Goal: Task Accomplishment & Management: Manage account settings

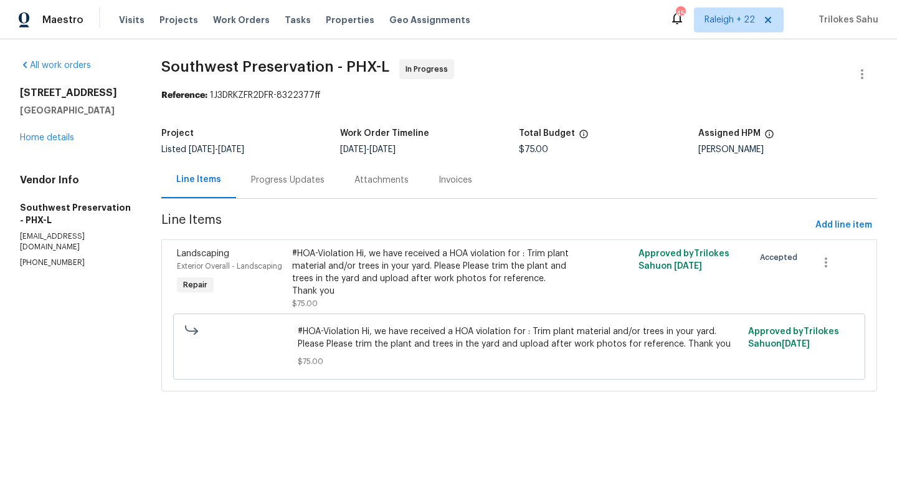
click at [59, 145] on div "All work orders [STREET_ADDRESS] Home details Vendor Info Southwest Preservatio…" at bounding box center [75, 163] width 111 height 209
click at [60, 139] on link "Home details" at bounding box center [47, 137] width 54 height 9
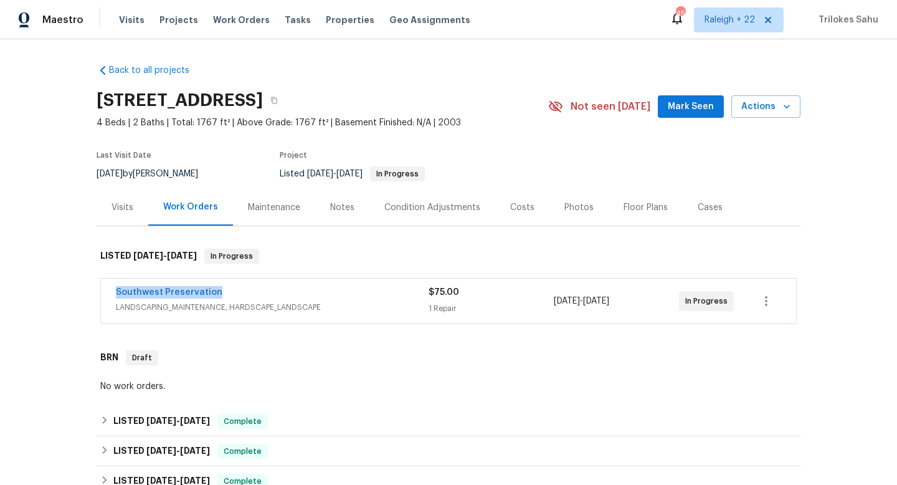
drag, startPoint x: 222, startPoint y: 293, endPoint x: 118, endPoint y: 287, distance: 104.2
click at [118, 287] on div "Southwest Preservation" at bounding box center [272, 293] width 313 height 15
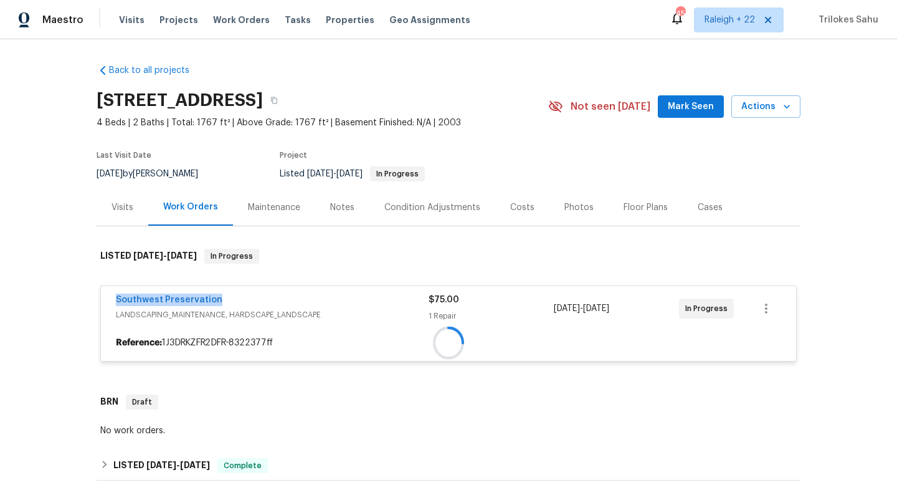
copy link "Southwest Preservation"
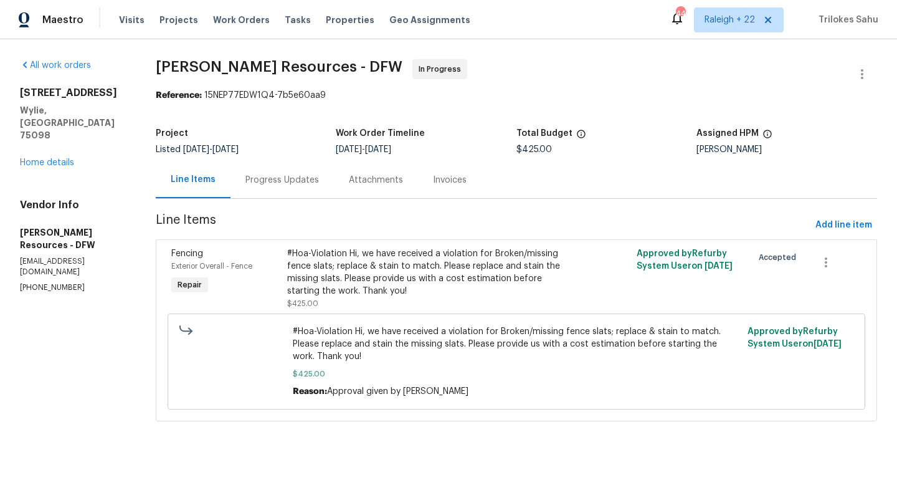
click at [402, 278] on div "#Hoa-Violation Hi, we have received a violation for Broken/missing fence slats;…" at bounding box center [428, 272] width 283 height 50
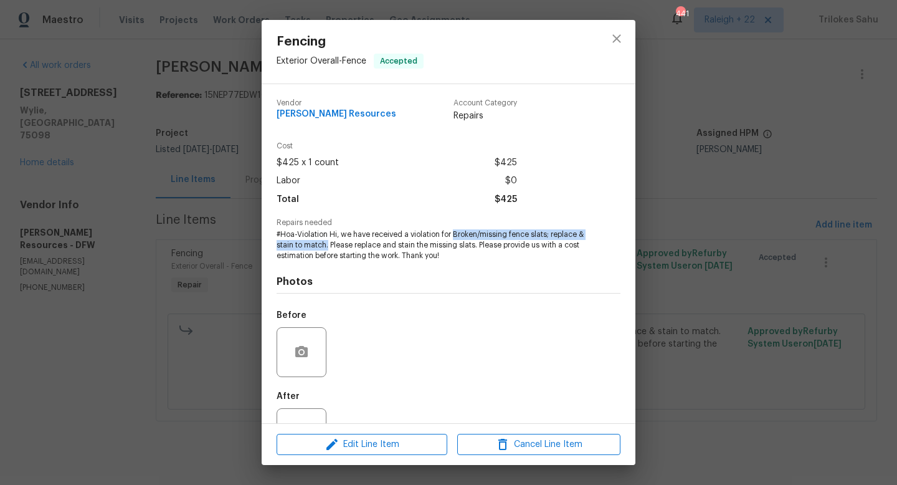
drag, startPoint x: 453, startPoint y: 233, endPoint x: 328, endPoint y: 242, distance: 125.5
click at [328, 242] on span "#Hoa-Violation Hi, we have received a violation for Broken/missing fence slats;…" at bounding box center [432, 244] width 310 height 31
copy span "Broken/missing fence slats; replace & stain to match."
drag, startPoint x: 441, startPoint y: 235, endPoint x: 328, endPoint y: 244, distance: 113.7
click at [328, 244] on span "#Hoa-Violation Hi, we have received a violation for Broken/missing fence slats;…" at bounding box center [432, 244] width 310 height 31
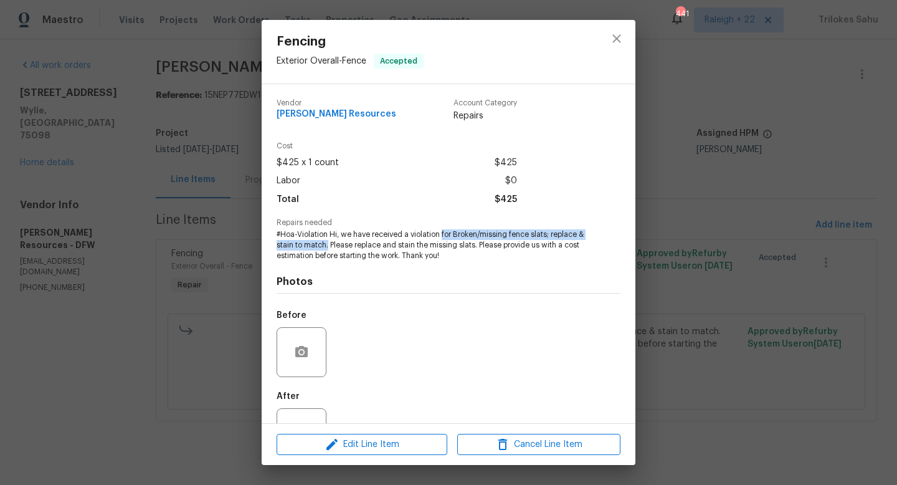
copy span "for Broken/missing fence slats; replace & stain to match."
drag, startPoint x: 477, startPoint y: 244, endPoint x: 440, endPoint y: 235, distance: 38.5
click at [440, 235] on span "#Hoa-Violation Hi, we have received a violation for Broken/missing fence slats;…" at bounding box center [432, 244] width 310 height 31
copy span "for Broken/missing fence slats; replace & stain to match. Please replace and st…"
click at [614, 35] on icon "close" at bounding box center [616, 38] width 15 height 15
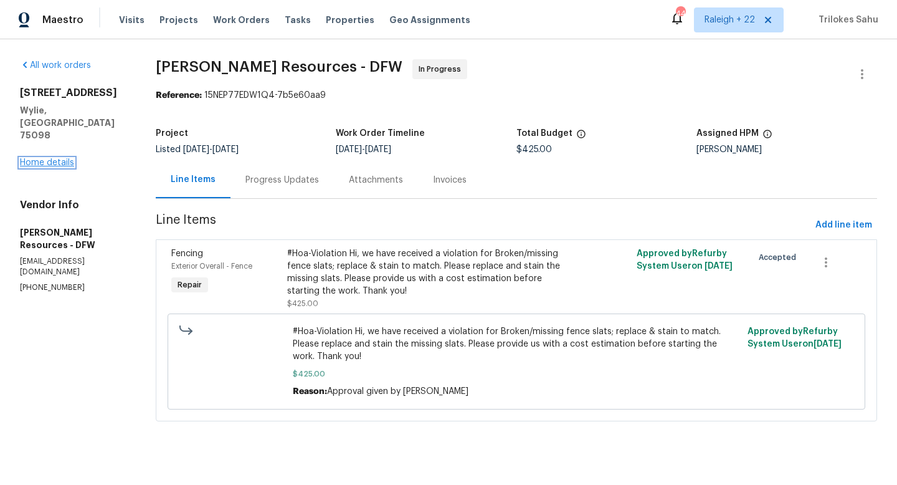
click at [62, 158] on link "Home details" at bounding box center [47, 162] width 54 height 9
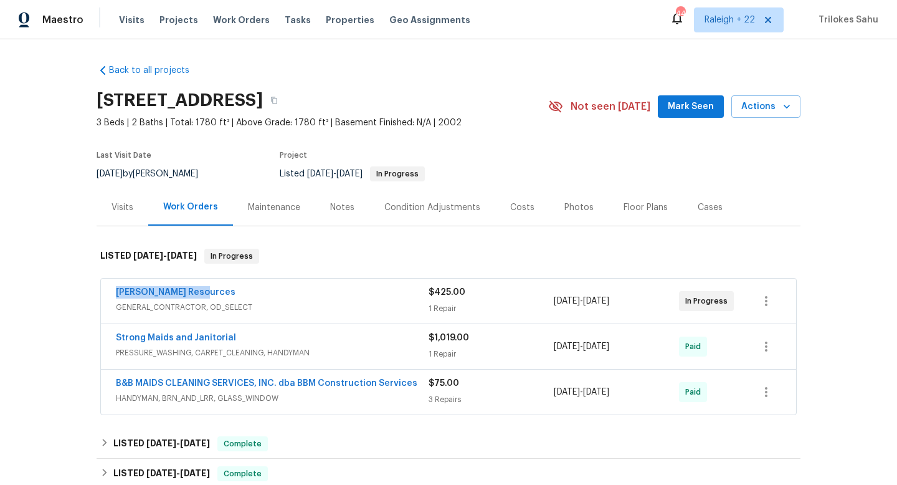
drag, startPoint x: 222, startPoint y: 288, endPoint x: 108, endPoint y: 285, distance: 113.4
click at [108, 285] on div "Lawrence Resources GENERAL_CONTRACTOR, OD_SELECT $425.00 1 Repair 8/19/2025 - 8…" at bounding box center [448, 300] width 695 height 45
copy link "Lawrence Resources"
click at [186, 290] on link "Lawrence Resources" at bounding box center [176, 292] width 120 height 9
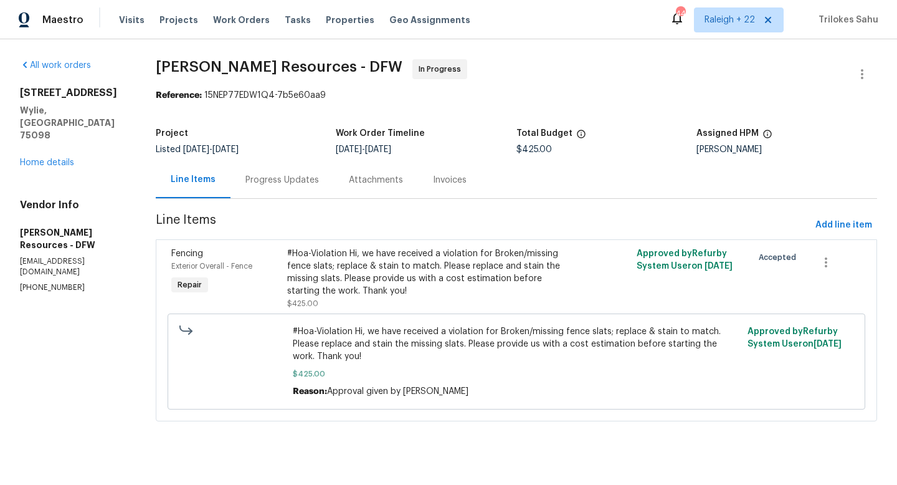
click at [298, 182] on div "Progress Updates" at bounding box center [281, 180] width 73 height 12
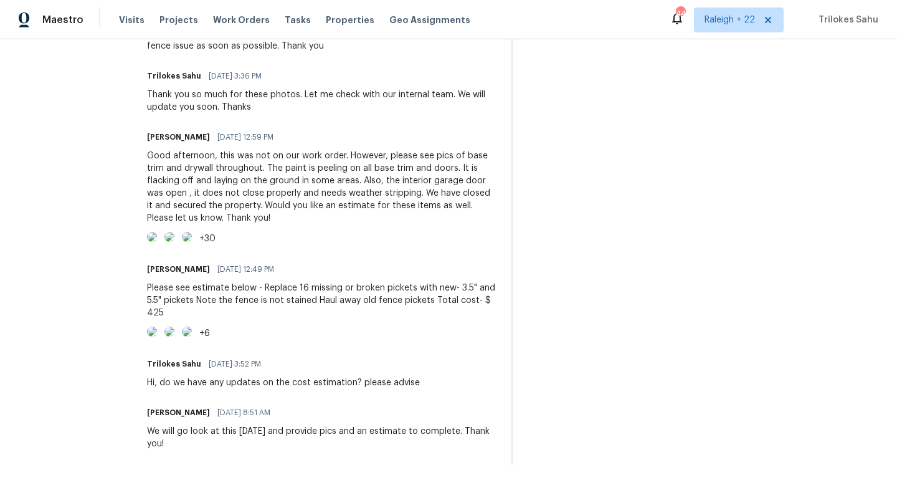
scroll to position [1292, 0]
drag, startPoint x: 221, startPoint y: 267, endPoint x: 198, endPoint y: 267, distance: 23.0
click at [198, 282] on div "Please see estimate below - Replace 16 missing or broken pickets with new- 3.5"…" at bounding box center [321, 300] width 349 height 37
copy div "$ 425"
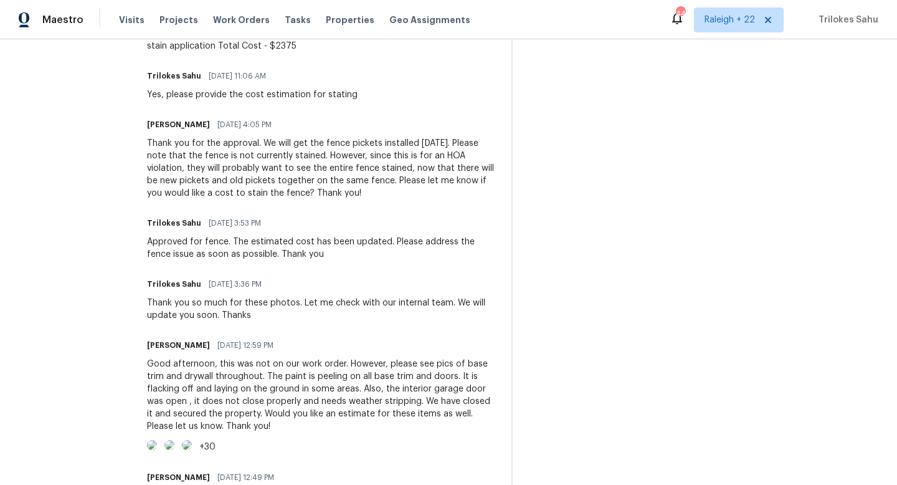
scroll to position [927, 0]
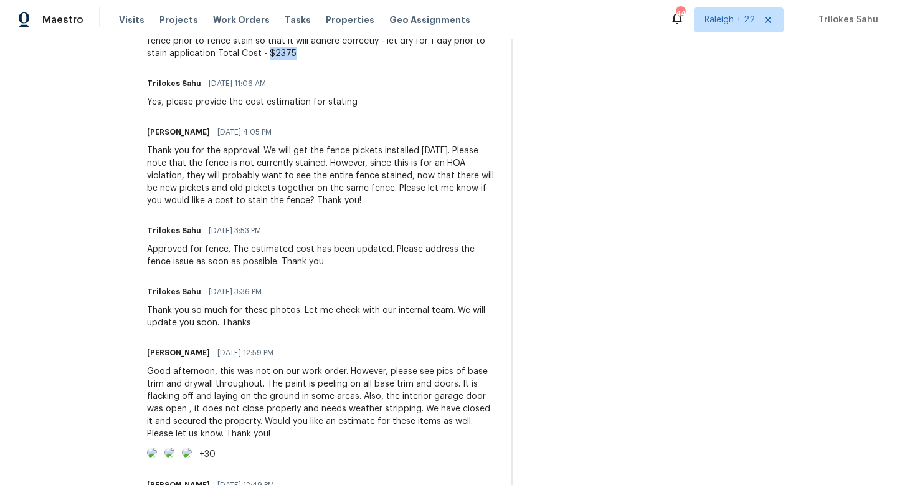
drag, startPoint x: 353, startPoint y: 106, endPoint x: 326, endPoint y: 105, distance: 26.8
copy div "$2375"
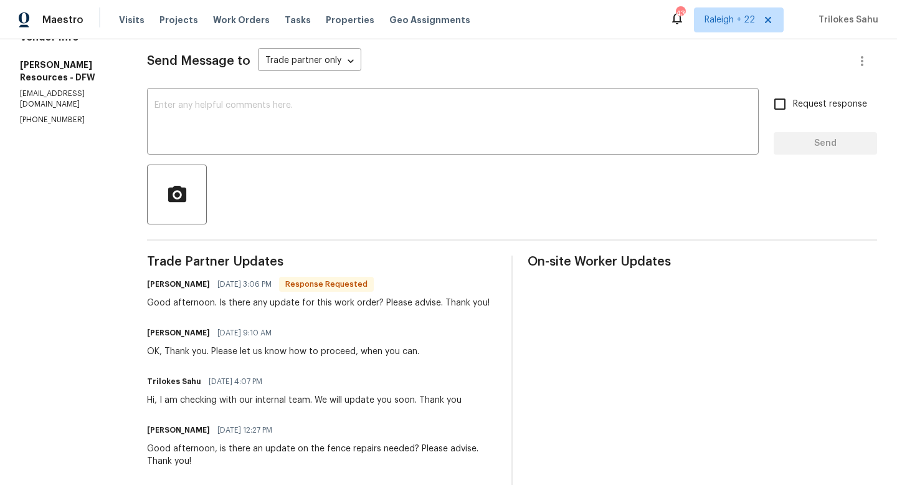
scroll to position [0, 0]
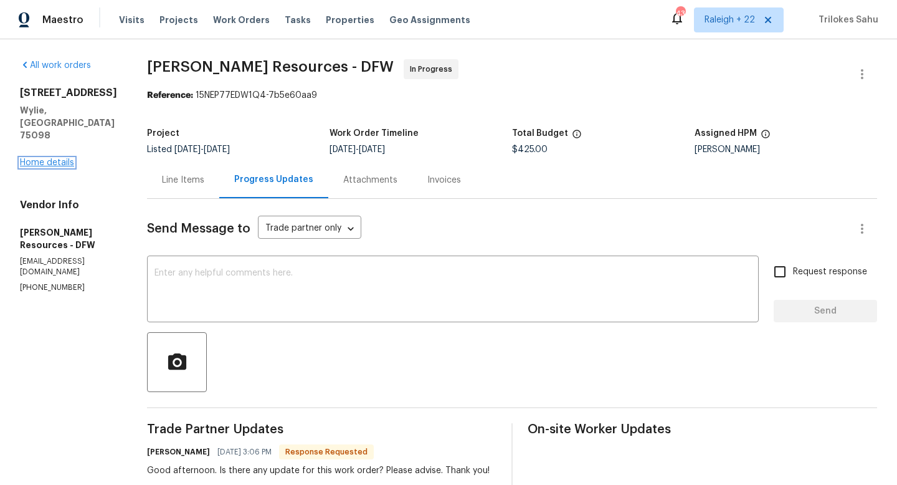
click at [65, 158] on link "Home details" at bounding box center [47, 162] width 54 height 9
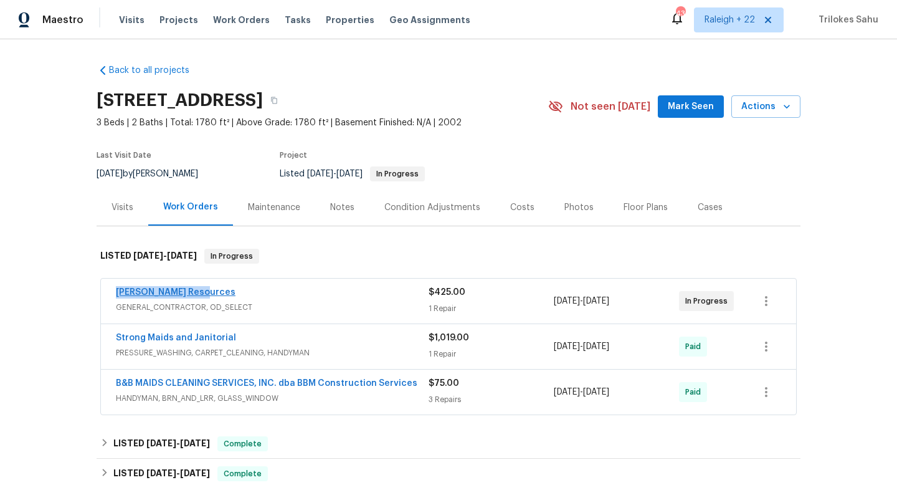
drag, startPoint x: 204, startPoint y: 291, endPoint x: 116, endPoint y: 291, distance: 87.2
click at [116, 291] on div "Lawrence Resources" at bounding box center [272, 293] width 313 height 15
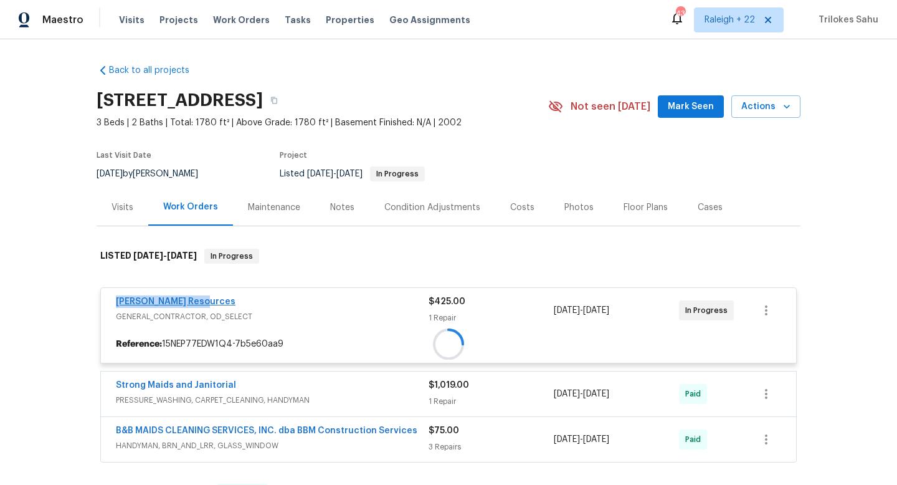
copy link "Lawrence Resources"
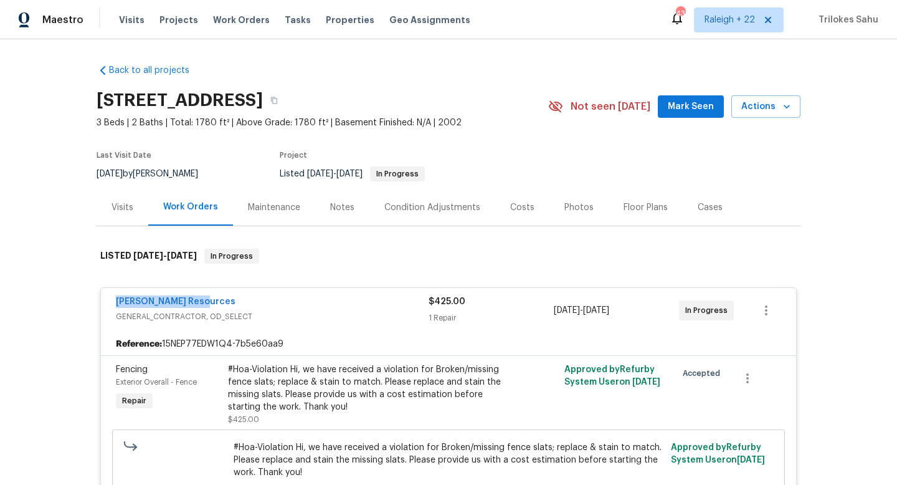
click at [201, 296] on span "Lawrence Resources" at bounding box center [176, 301] width 120 height 12
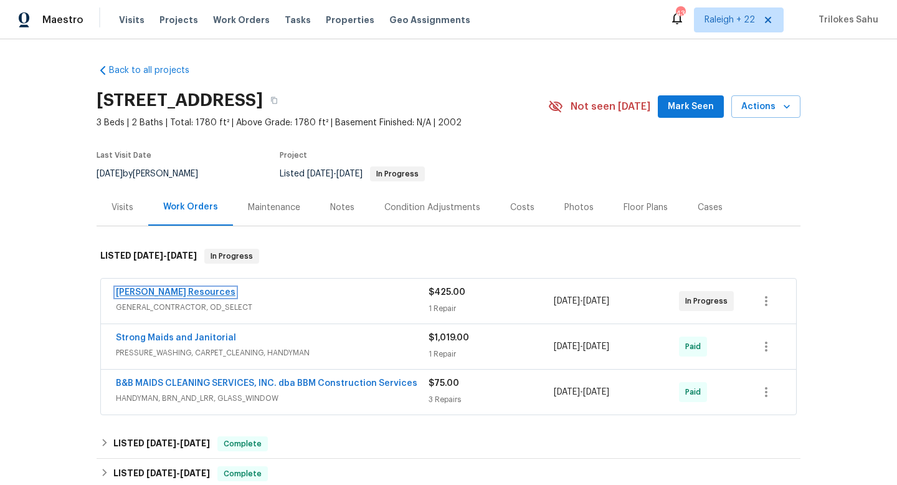
click at [194, 294] on link "Lawrence Resources" at bounding box center [176, 292] width 120 height 9
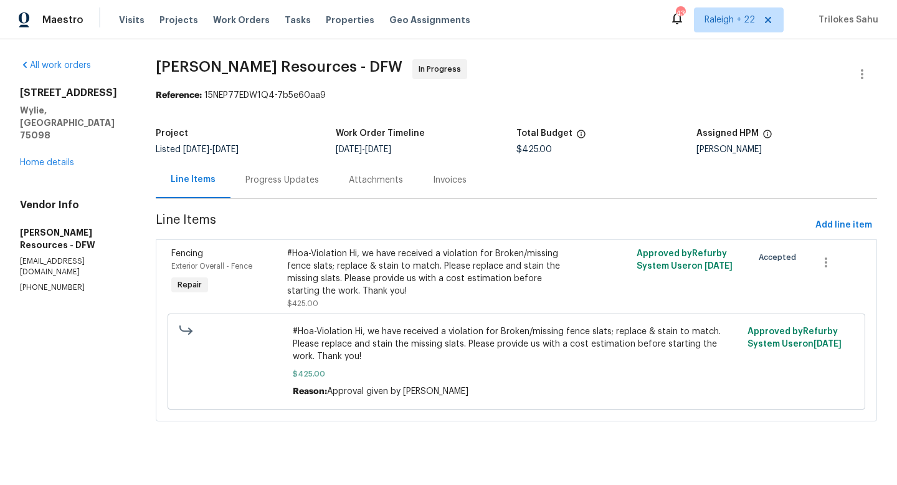
click at [289, 174] on div "Progress Updates" at bounding box center [281, 180] width 73 height 12
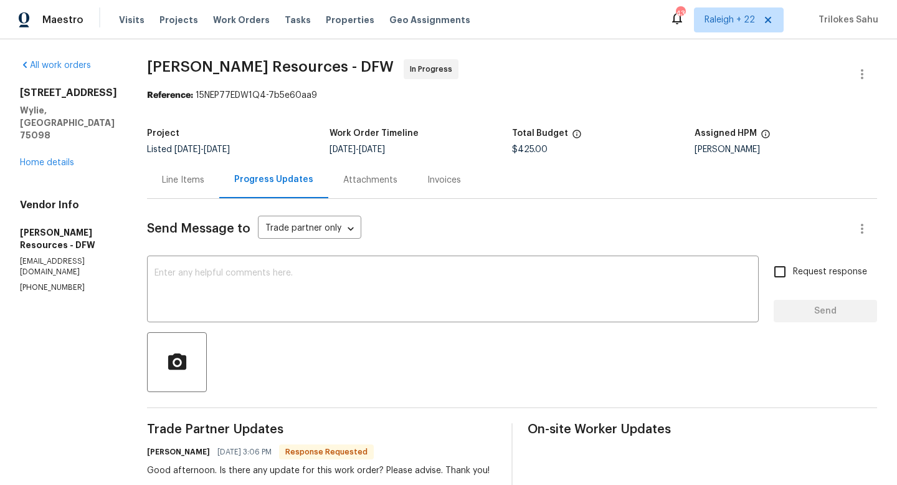
click at [204, 176] on div "Line Items" at bounding box center [183, 180] width 42 height 12
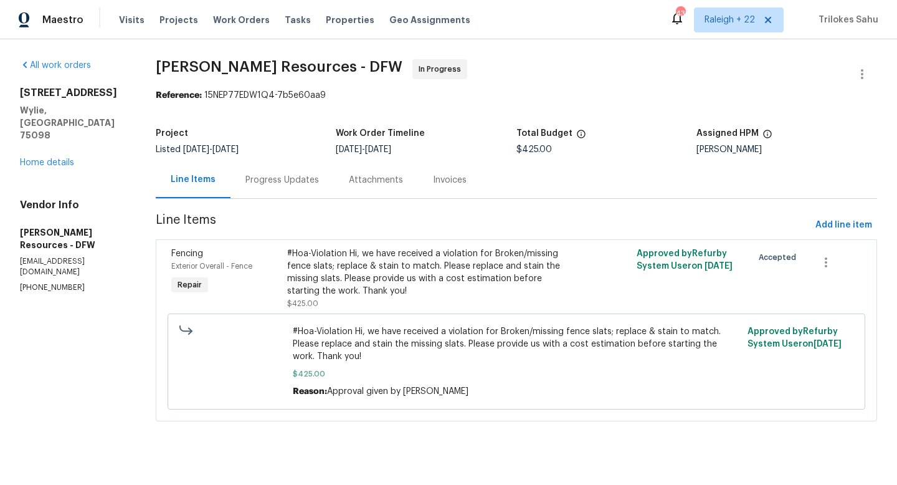
click at [316, 184] on div "Progress Updates" at bounding box center [281, 180] width 73 height 12
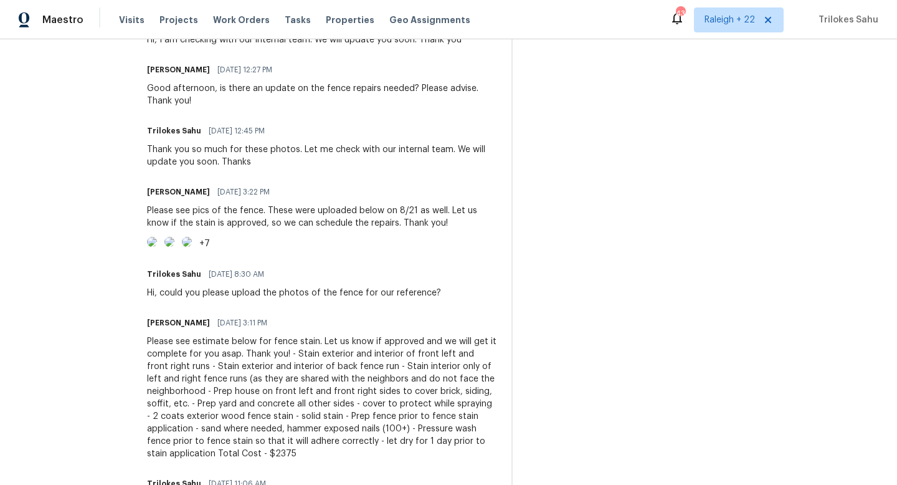
scroll to position [537, 0]
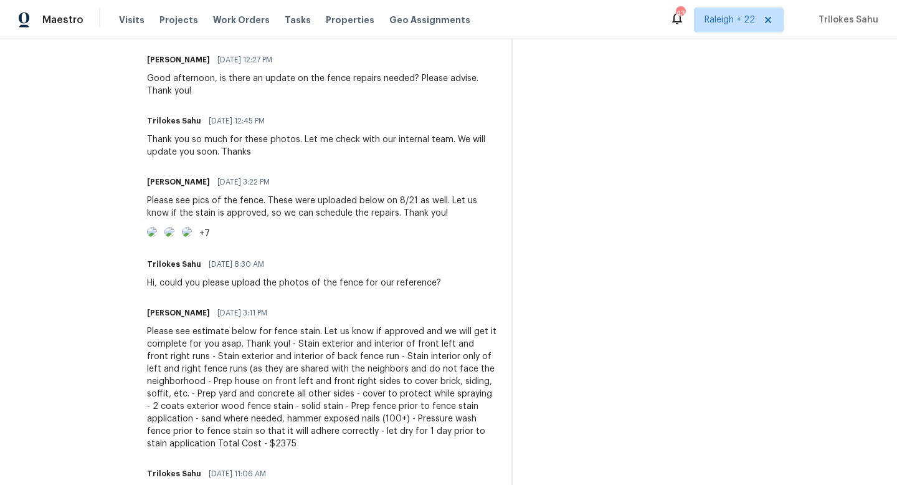
click at [157, 237] on img at bounding box center [152, 232] width 10 height 10
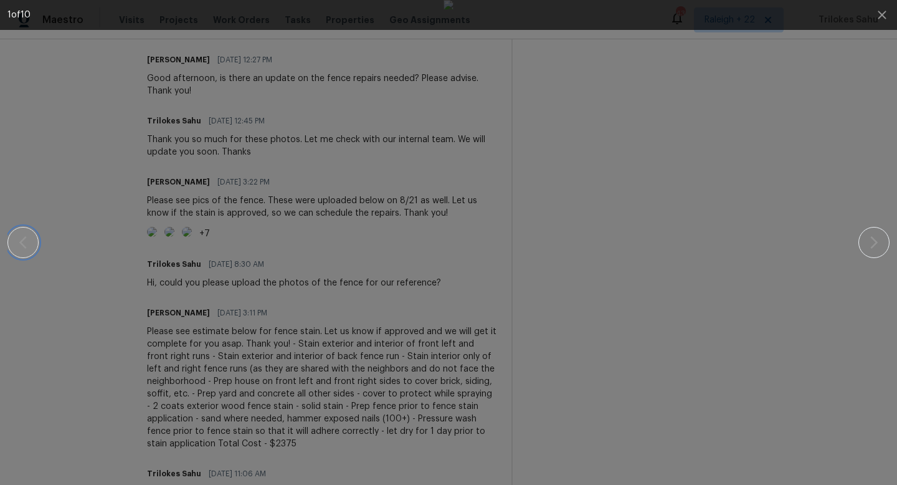
click at [26, 242] on icon "button" at bounding box center [23, 242] width 15 height 15
click at [874, 245] on icon "button" at bounding box center [873, 242] width 7 height 12
click at [869, 240] on icon "button" at bounding box center [873, 242] width 15 height 15
click at [886, 242] on button "button" at bounding box center [873, 242] width 31 height 31
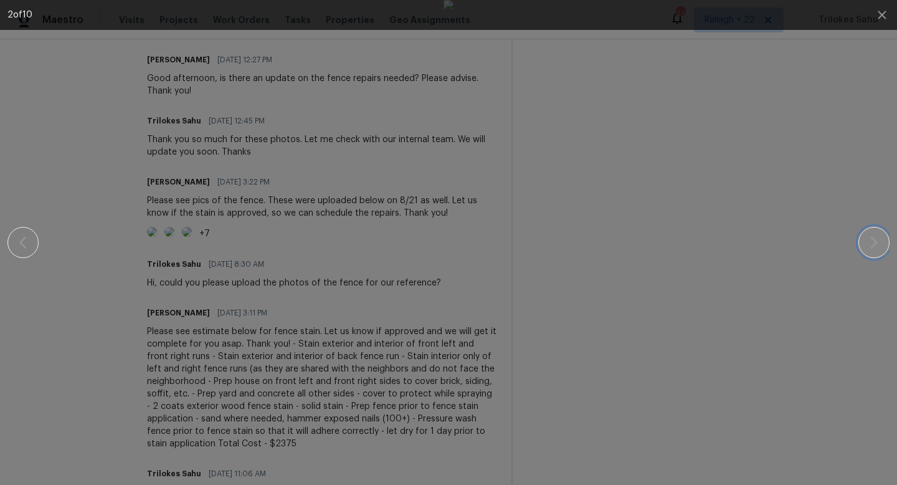
click at [886, 242] on button "button" at bounding box center [873, 242] width 31 height 31
click at [874, 254] on button "button" at bounding box center [873, 242] width 31 height 31
click at [879, 244] on icon "button" at bounding box center [873, 242] width 15 height 15
click at [873, 252] on button "button" at bounding box center [873, 242] width 31 height 31
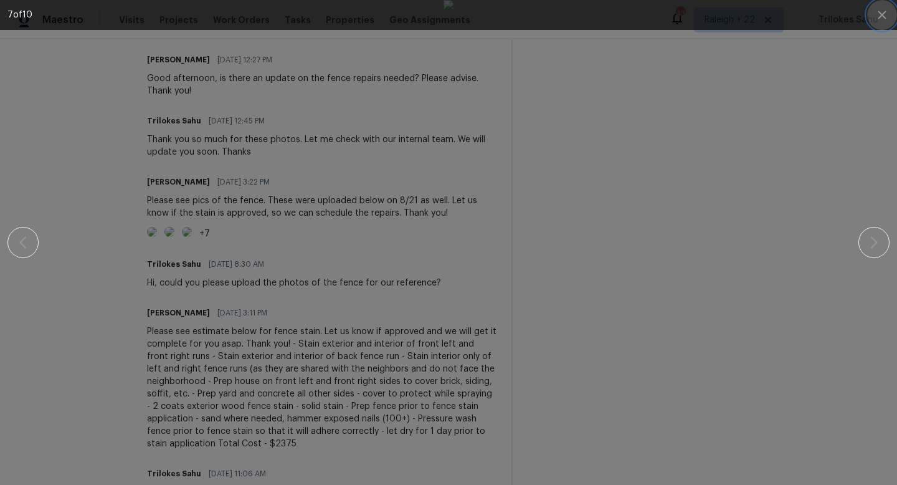
click at [882, 14] on icon "button" at bounding box center [882, 15] width 8 height 8
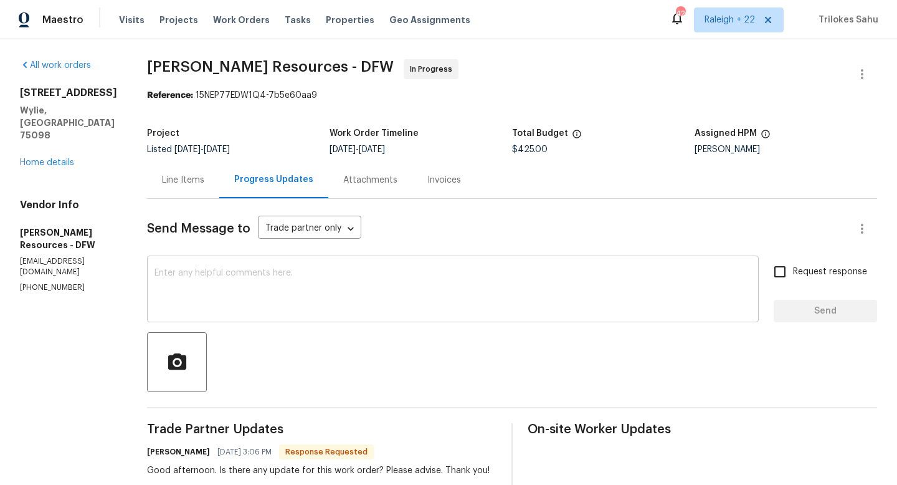
scroll to position [8, 0]
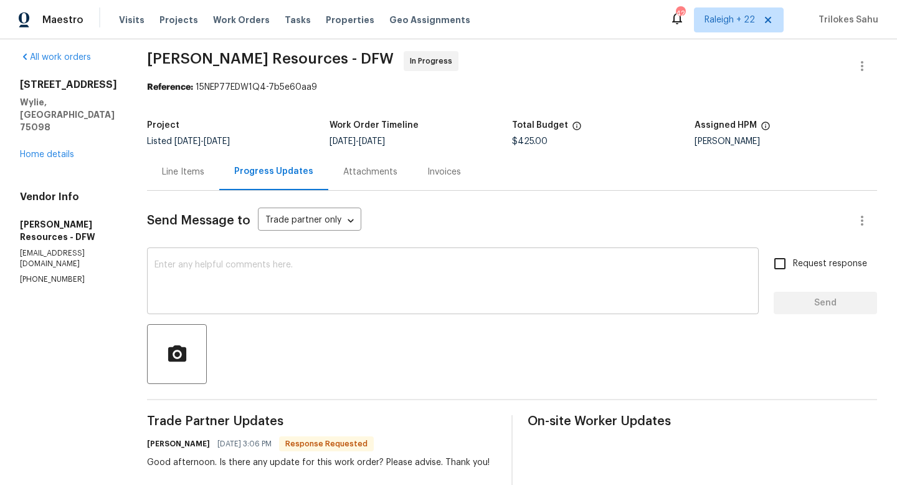
click at [387, 265] on textarea at bounding box center [452, 282] width 597 height 44
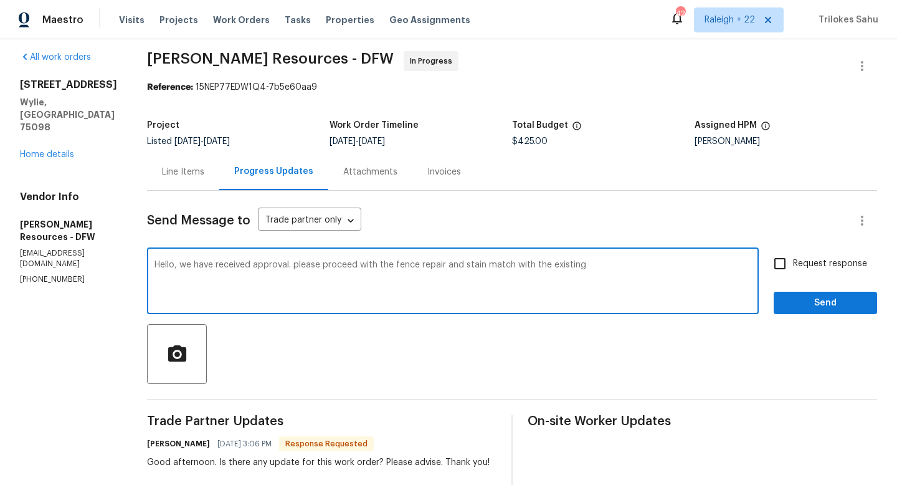
click at [613, 268] on textarea "Hello, we have received approval. please proceed with the fence repair and stai…" at bounding box center [452, 282] width 597 height 44
click at [621, 264] on textarea "Hello, we have received approval. Please proceed with the fence repair and stai…" at bounding box center [452, 282] width 597 height 44
type textarea "Hello, we have received approval. Please proceed with the fence repair and stai…"
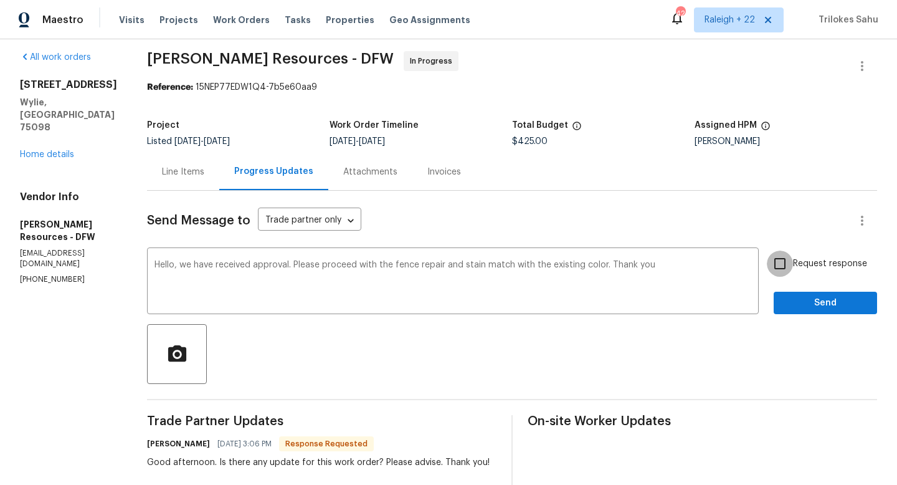
click at [778, 268] on input "Request response" at bounding box center [780, 263] width 26 height 26
checkbox input "true"
click at [792, 296] on span "Send" at bounding box center [824, 303] width 83 height 16
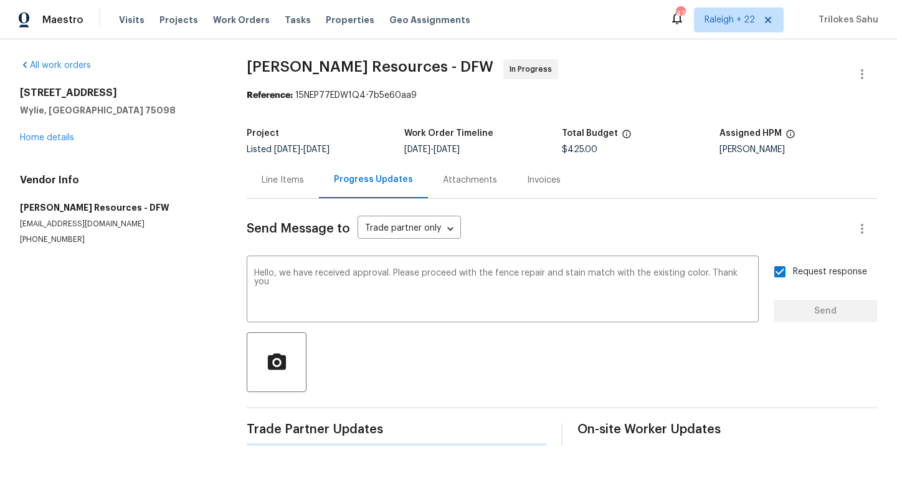
scroll to position [0, 0]
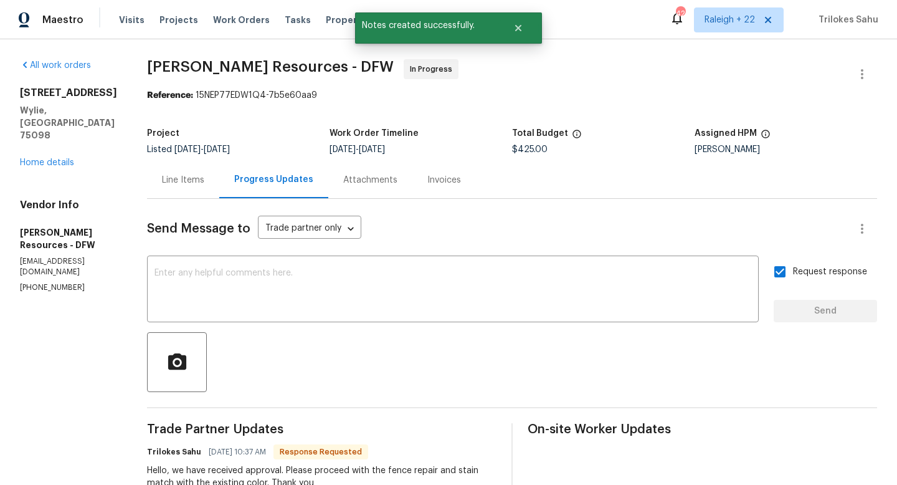
click at [291, 186] on div "Progress Updates" at bounding box center [273, 179] width 109 height 37
click at [204, 179] on div "Line Items" at bounding box center [183, 180] width 42 height 12
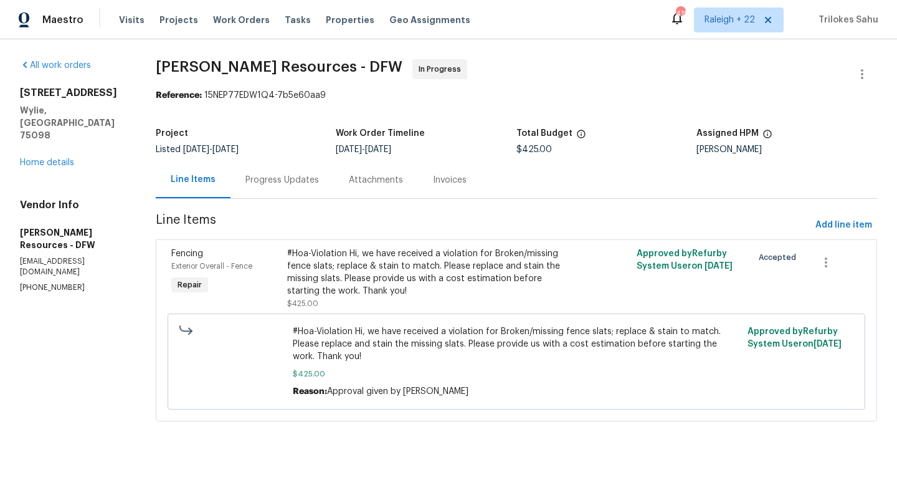
click at [343, 257] on div "#Hoa-Violation Hi, we have received a violation for Broken/missing fence slats;…" at bounding box center [428, 272] width 283 height 50
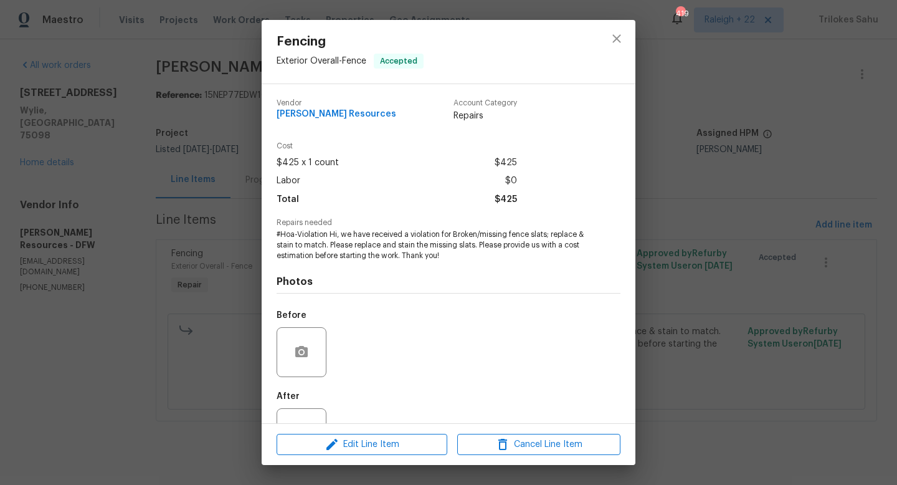
scroll to position [47, 0]
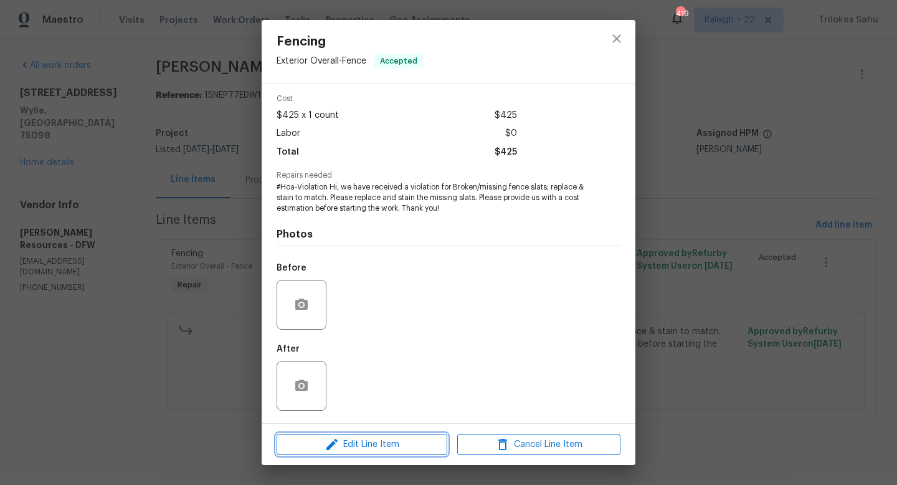
click at [354, 438] on span "Edit Line Item" at bounding box center [361, 445] width 163 height 16
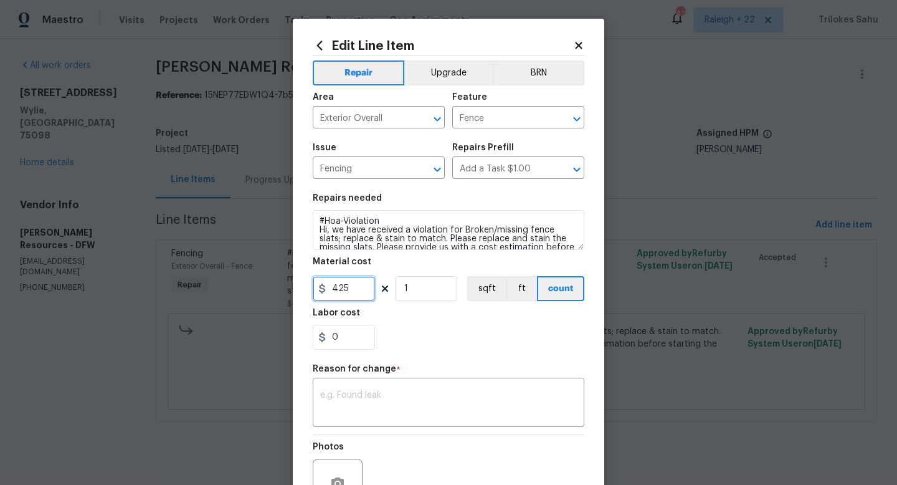
click at [351, 294] on input "425" at bounding box center [344, 288] width 62 height 25
type input "2800"
click at [396, 420] on div "x ​" at bounding box center [449, 404] width 272 height 46
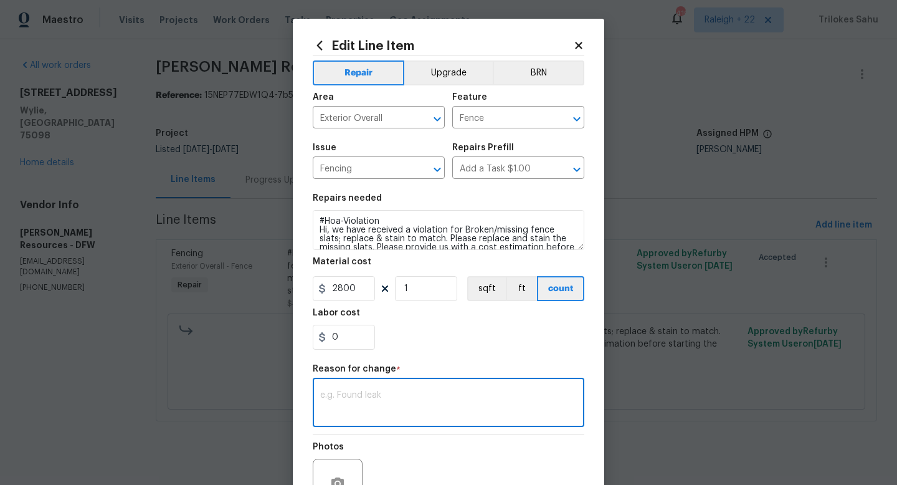
scroll to position [130, 0]
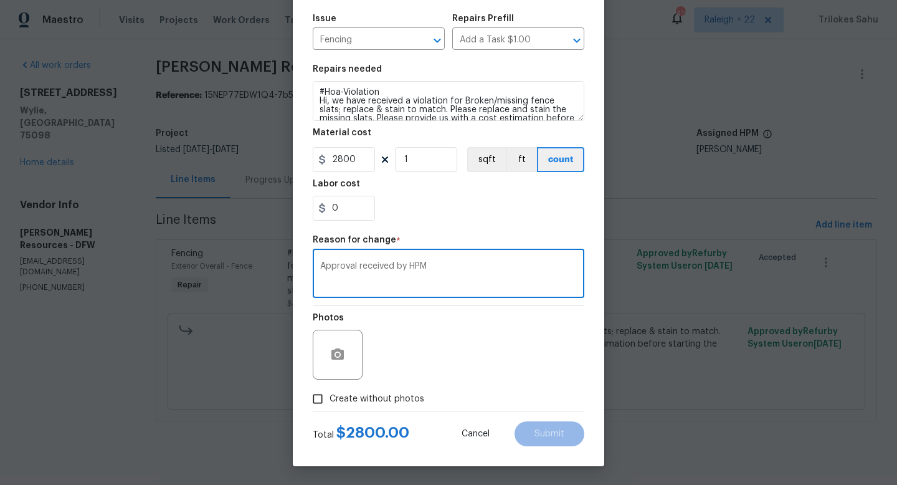
type textarea "Approval received by HPM"
click at [323, 401] on input "Create without photos" at bounding box center [318, 399] width 24 height 24
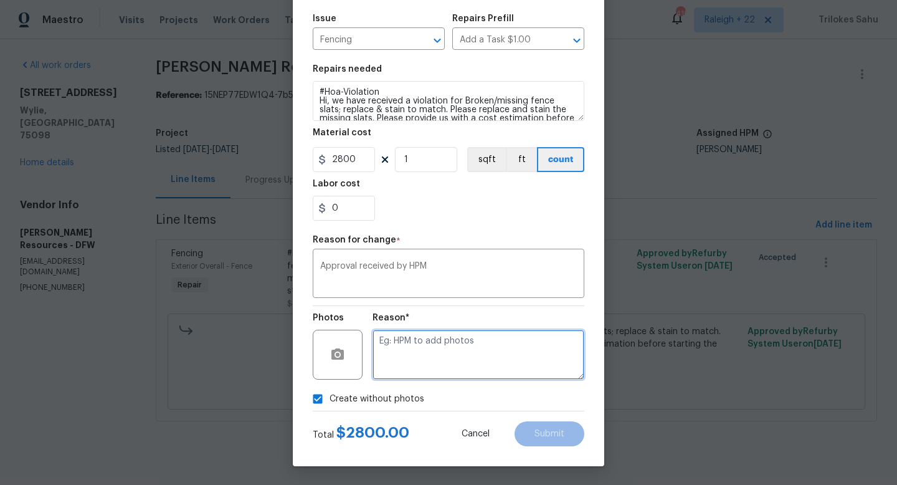
click at [464, 360] on textarea at bounding box center [478, 354] width 212 height 50
click at [325, 399] on input "Create without photos" at bounding box center [318, 399] width 24 height 24
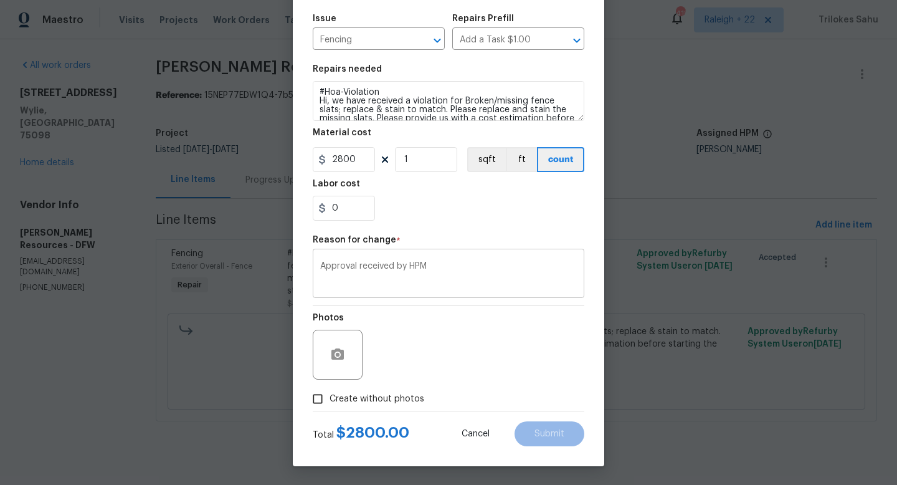
click at [428, 273] on textarea "Approval received by HPM" at bounding box center [448, 275] width 257 height 26
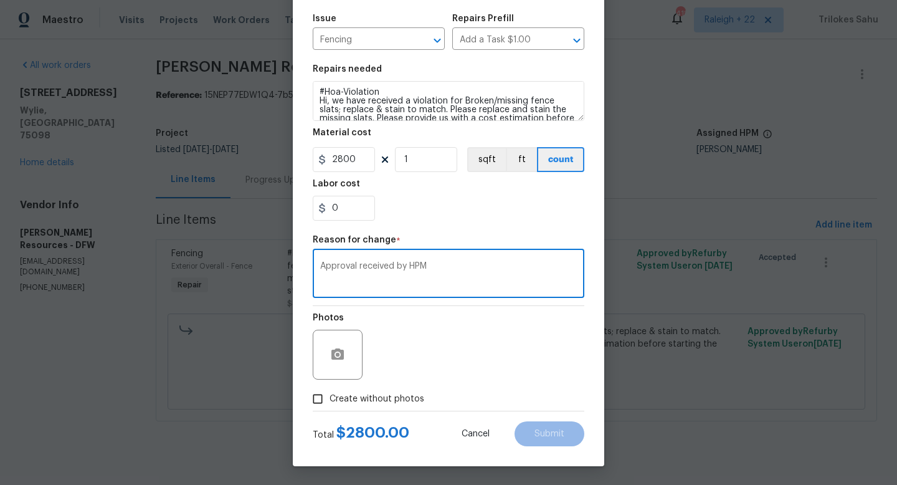
click at [320, 402] on input "Create without photos" at bounding box center [318, 399] width 24 height 24
checkbox input "true"
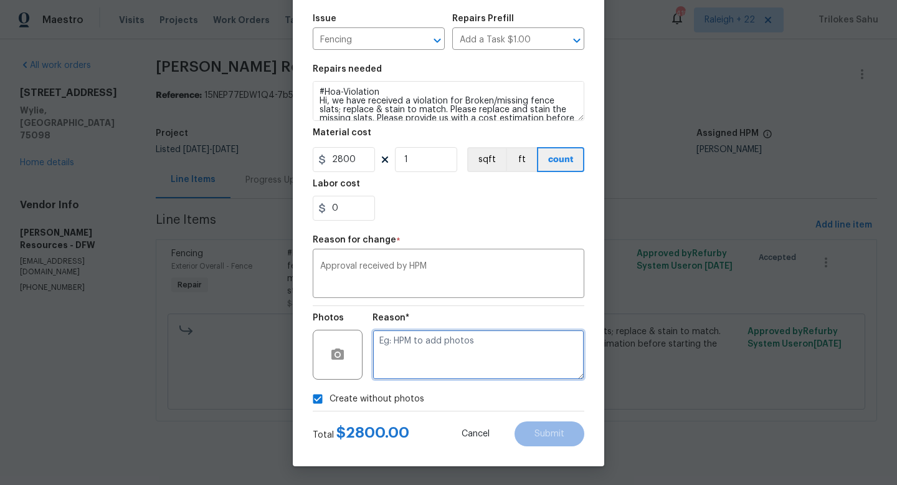
click at [407, 356] on textarea at bounding box center [478, 354] width 212 height 50
type textarea "NA"
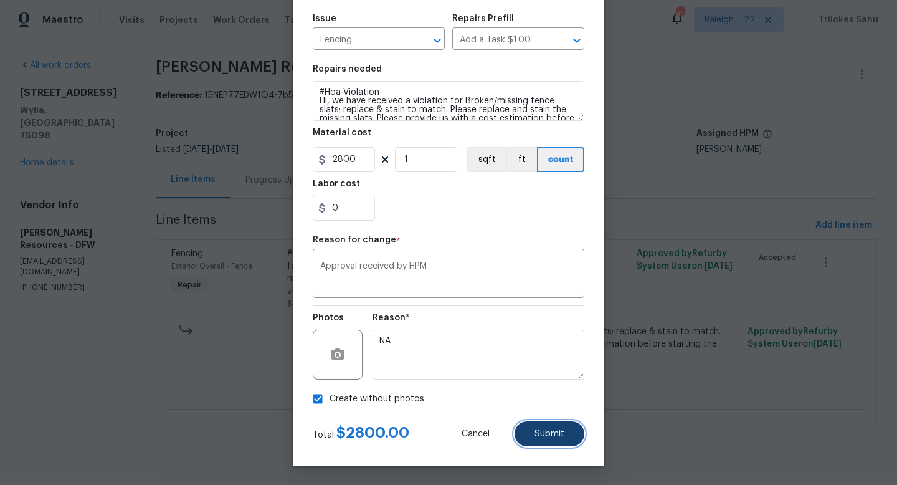
click at [523, 432] on button "Submit" at bounding box center [549, 433] width 70 height 25
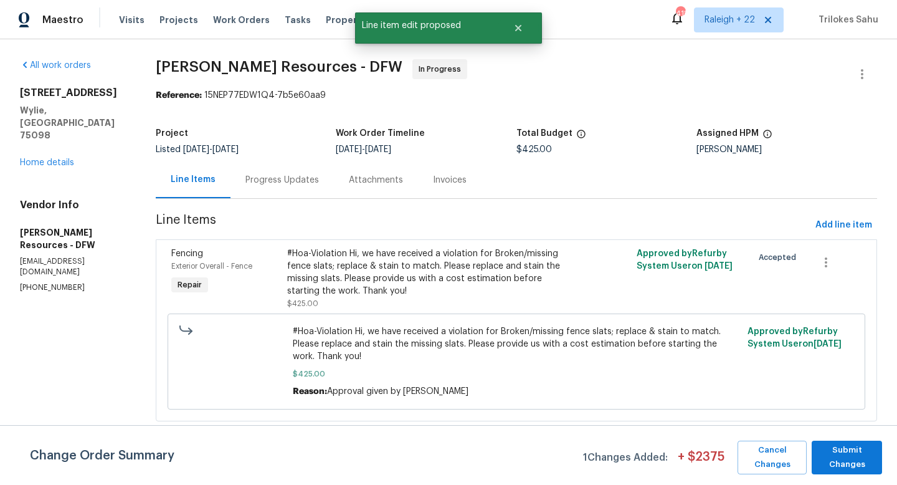
scroll to position [0, 0]
click at [837, 450] on span "Submit Changes" at bounding box center [847, 457] width 58 height 29
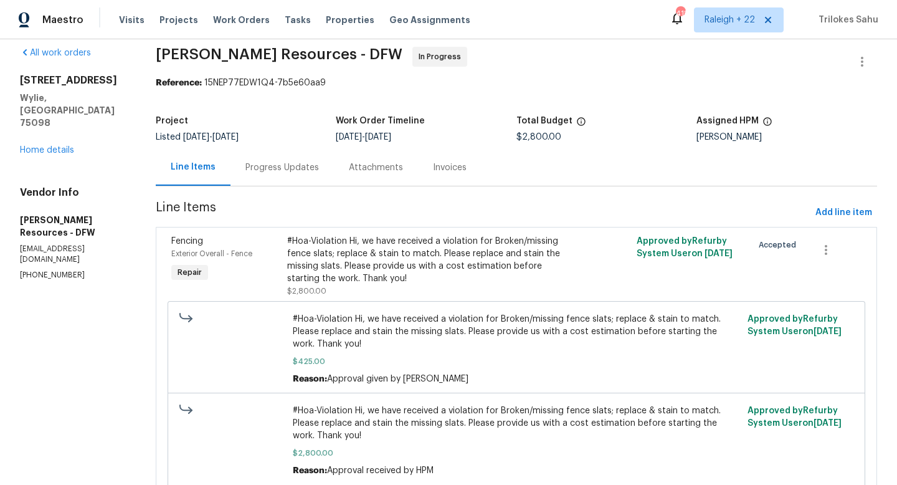
scroll to position [14, 0]
click at [289, 173] on div "Progress Updates" at bounding box center [281, 166] width 103 height 37
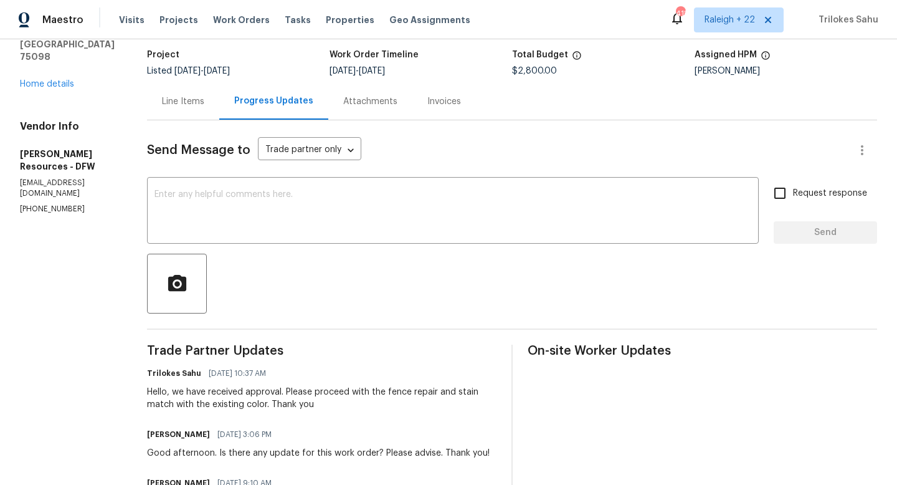
scroll to position [77, 0]
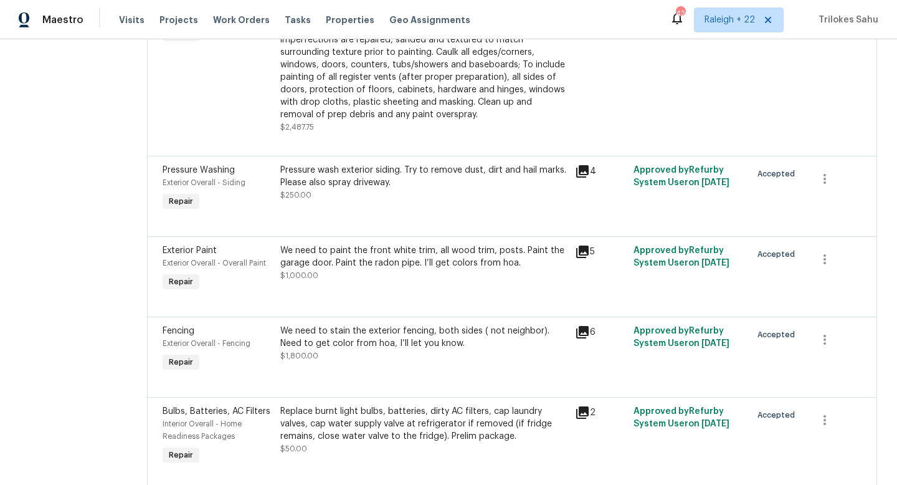
scroll to position [466, 0]
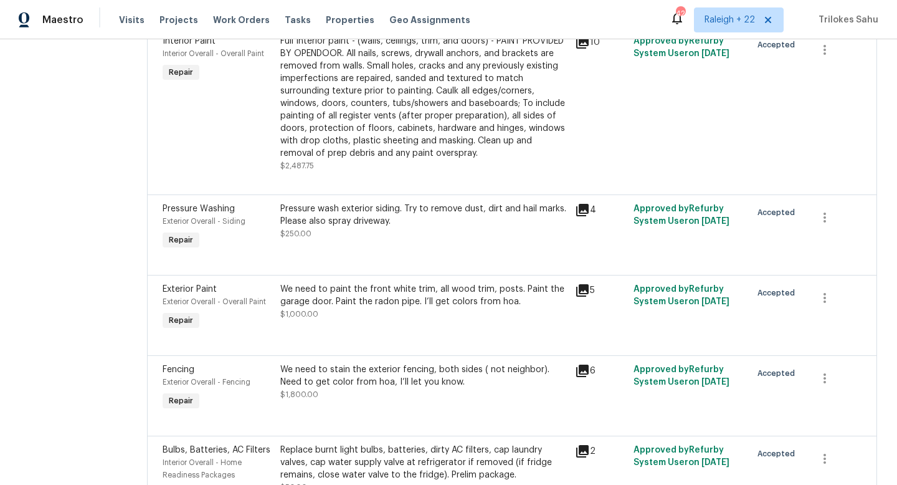
click at [357, 224] on div "Pressure wash exterior siding. Try to remove dust, dirt and hail marks. Please …" at bounding box center [423, 214] width 287 height 25
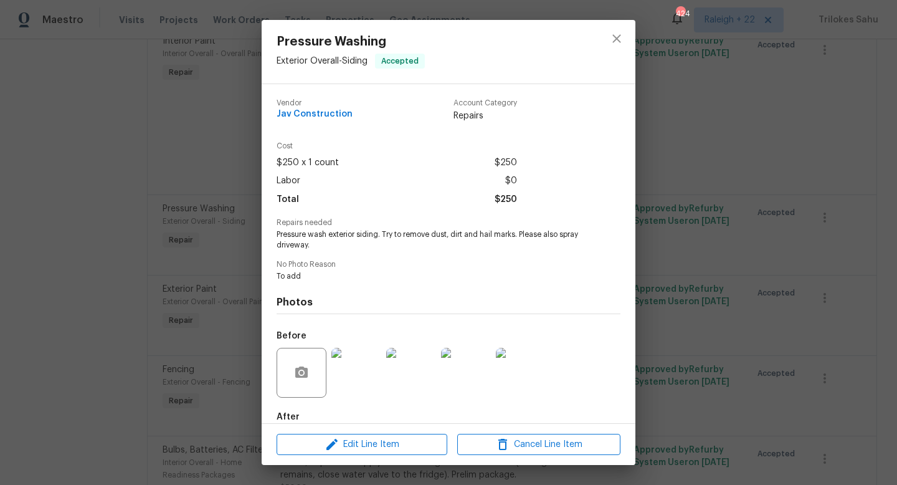
scroll to position [68, 0]
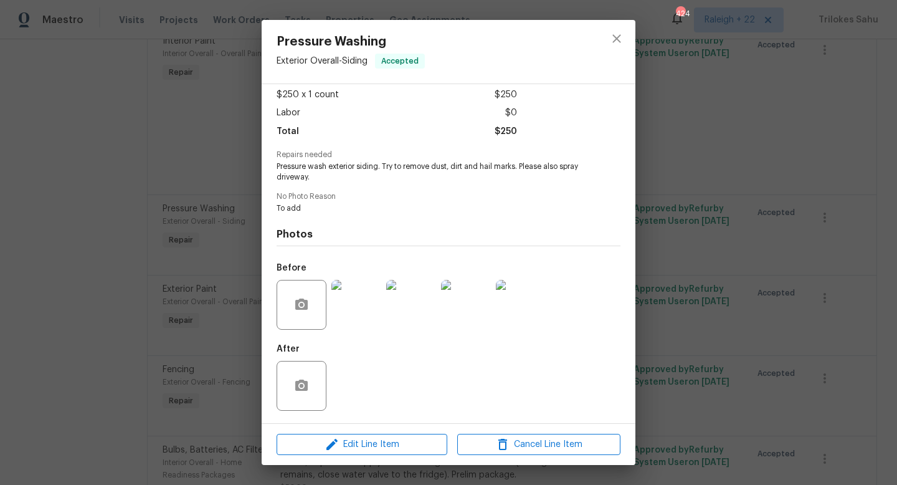
click at [219, 201] on div "Pressure Washing Exterior Overall - Siding Accepted Vendor Jav Construction Acc…" at bounding box center [448, 242] width 897 height 485
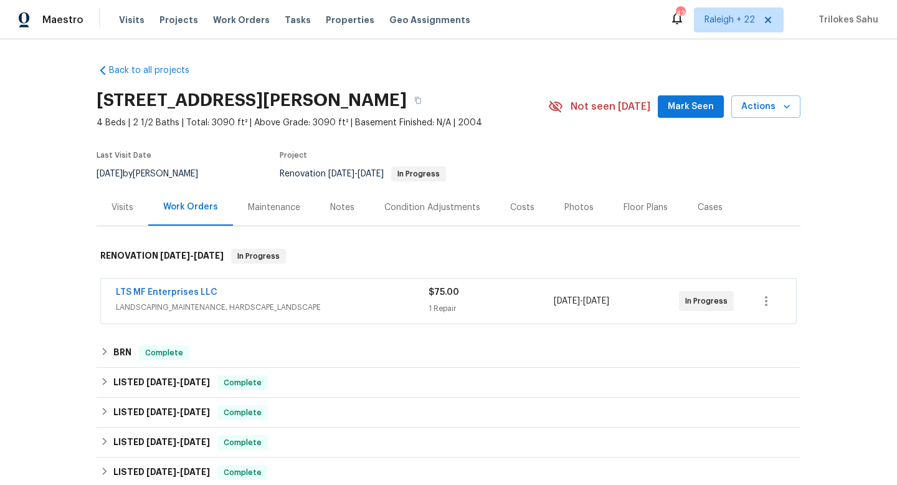
click at [184, 305] on span "LANDSCAPING_MAINTENANCE, HARDSCAPE_LANDSCAPE" at bounding box center [272, 307] width 313 height 12
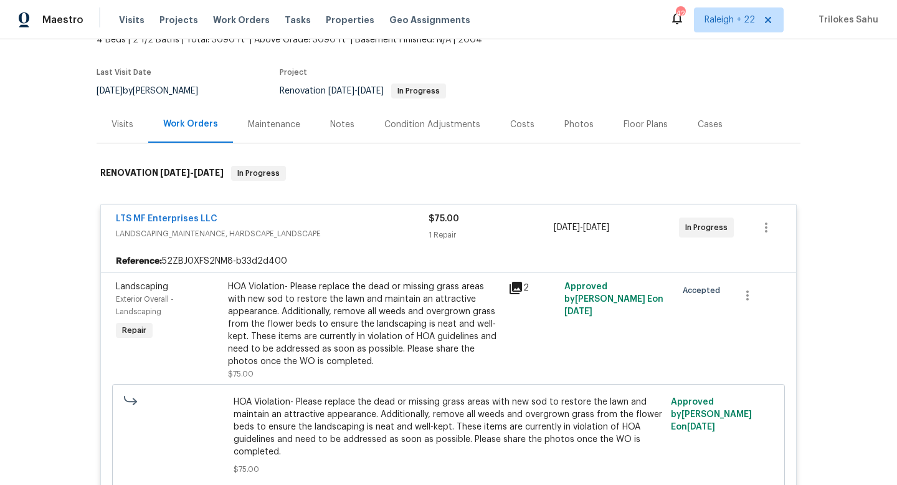
scroll to position [85, 0]
